Goal: Task Accomplishment & Management: Use online tool/utility

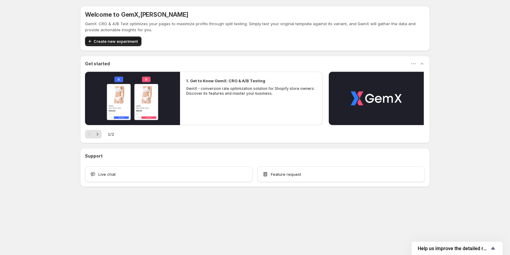
click at [99, 40] on span "Create new experiment" at bounding box center [116, 41] width 44 height 6
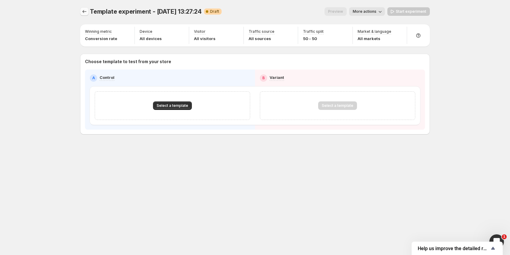
click at [85, 11] on icon "Experiments" at bounding box center [84, 12] width 6 height 6
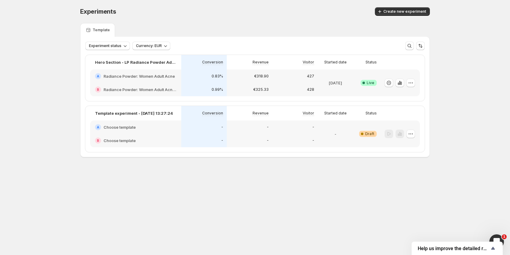
click at [264, 137] on div "-" at bounding box center [250, 140] width 46 height 13
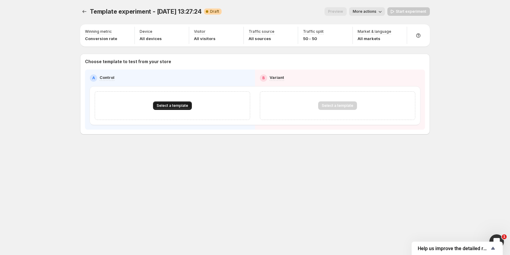
click at [170, 107] on span "Select a template" at bounding box center [173, 105] width 32 height 5
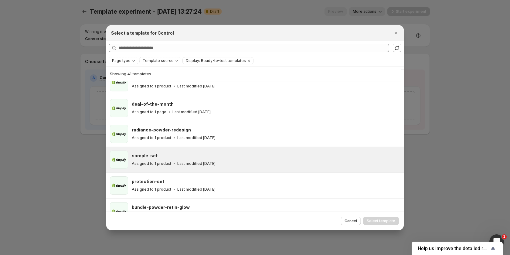
scroll to position [197, 0]
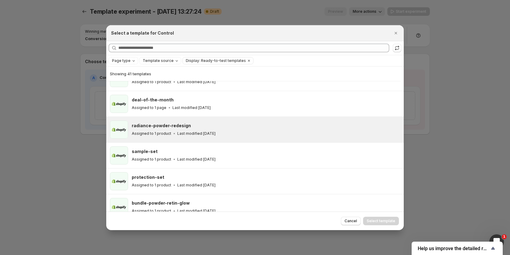
click at [163, 128] on h3 "radiance-powder-redesign" at bounding box center [161, 126] width 59 height 6
click at [373, 222] on span "Select template" at bounding box center [381, 221] width 29 height 5
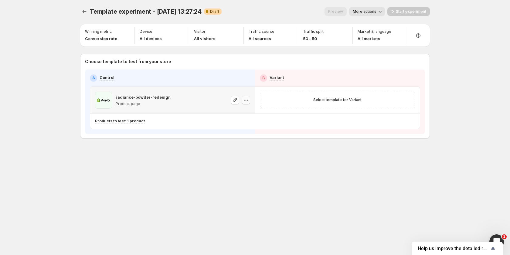
click at [248, 102] on icon "button" at bounding box center [246, 100] width 6 height 6
click at [144, 100] on div "radiance-powder-redesign Product page" at bounding box center [143, 100] width 55 height 17
click at [119, 96] on p "radiance-powder-redesign" at bounding box center [143, 97] width 55 height 6
click at [281, 78] on p "Variant" at bounding box center [277, 77] width 15 height 6
click at [304, 96] on div "Select template for Variant" at bounding box center [337, 100] width 147 height 9
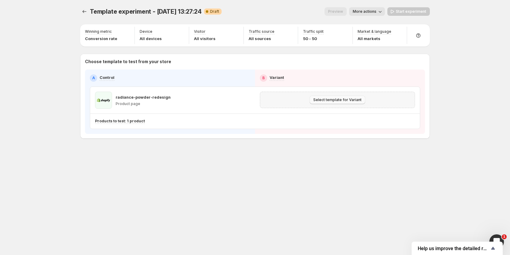
click at [334, 100] on span "Select template for Variant" at bounding box center [338, 100] width 48 height 5
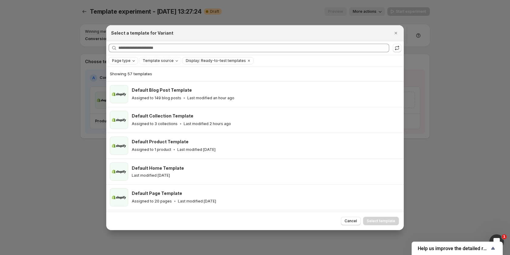
click at [134, 64] on div "Page type" at bounding box center [124, 61] width 25 height 6
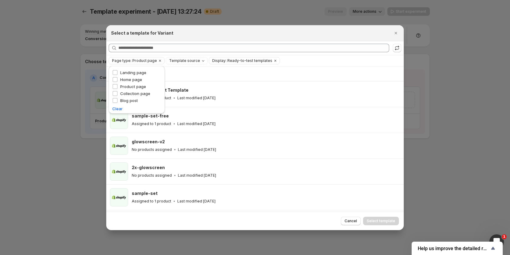
click at [231, 76] on div "Showing 28 templates" at bounding box center [255, 74] width 290 height 6
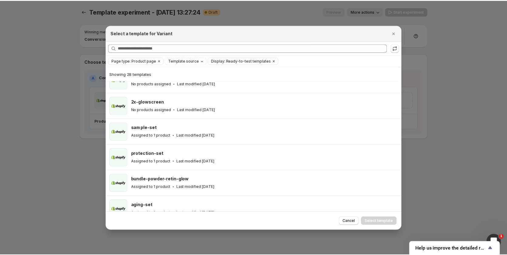
scroll to position [0, 0]
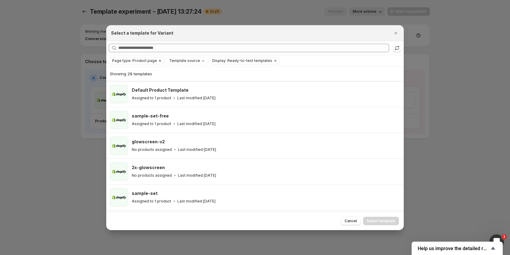
click at [150, 62] on span "Page type: Product page" at bounding box center [134, 60] width 45 height 5
click at [158, 62] on icon "Clear" at bounding box center [160, 60] width 5 height 5
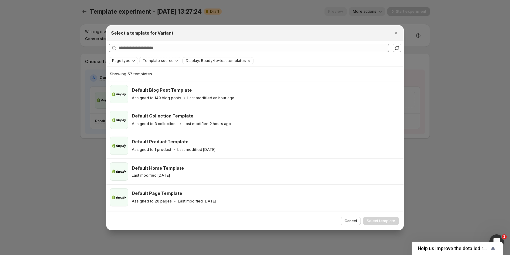
click at [179, 62] on div "Page type Template source Display: Ready-to-test templates Clear all" at bounding box center [255, 60] width 293 height 7
click at [175, 62] on icon "Template source" at bounding box center [176, 60] width 5 height 5
click at [161, 80] on span "GemPages" at bounding box center [160, 79] width 21 height 5
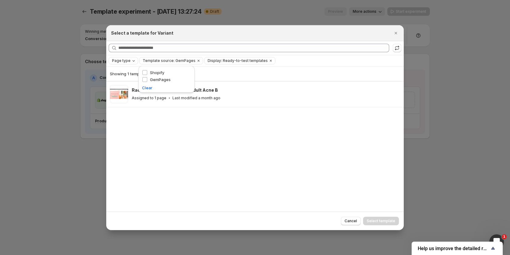
click at [160, 117] on div "Showing 1 template Radiance Powder: Women Adult Acne B Assigned to 1 page Last …" at bounding box center [255, 139] width 298 height 145
click at [228, 60] on span "Display: Ready-to-test templates" at bounding box center [238, 60] width 60 height 5
click at [225, 60] on span "Display: Ready-to-test templates" at bounding box center [238, 60] width 60 height 5
click at [393, 33] on button "Close" at bounding box center [396, 33] width 9 height 9
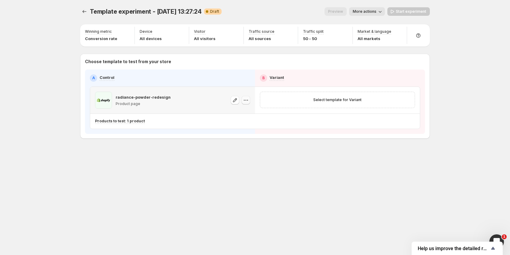
click at [245, 101] on icon "button" at bounding box center [246, 100] width 6 height 6
click at [205, 187] on div "Template experiment - [DATE] 13:27:24. This page is ready Template experiment -…" at bounding box center [255, 127] width 365 height 255
click at [84, 10] on icon "Experiments" at bounding box center [84, 12] width 6 height 6
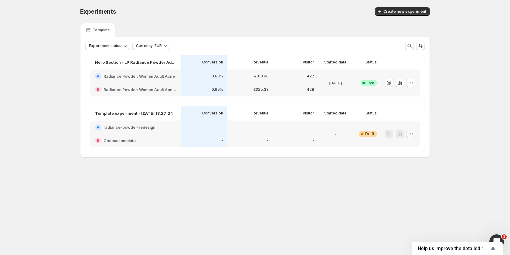
click at [410, 132] on icon "button" at bounding box center [411, 134] width 6 height 6
click at [404, 176] on span "Delete" at bounding box center [406, 177] width 12 height 5
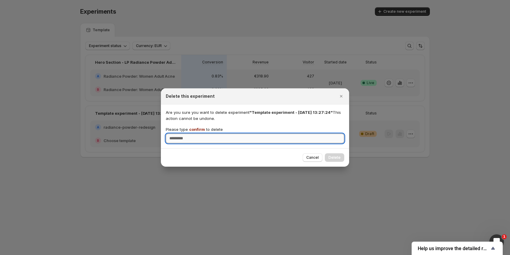
click at [217, 137] on input "Please type confirm to delete" at bounding box center [255, 139] width 179 height 10
type input "*******"
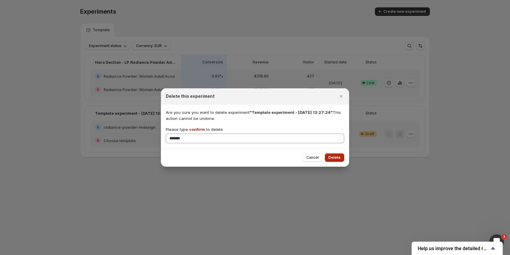
click at [333, 160] on button "Delete" at bounding box center [334, 157] width 19 height 9
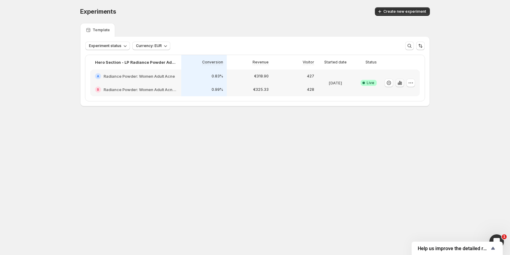
click at [400, 82] on icon "button" at bounding box center [400, 83] width 6 height 6
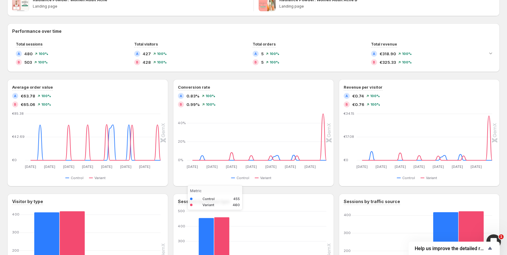
scroll to position [57, 0]
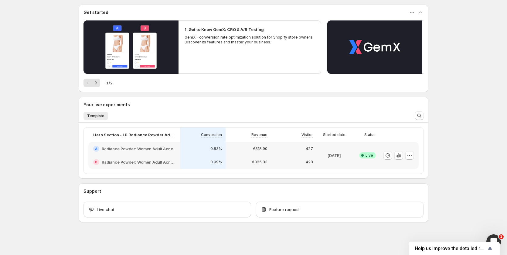
scroll to position [51, 0]
